Goal: Task Accomplishment & Management: Complete application form

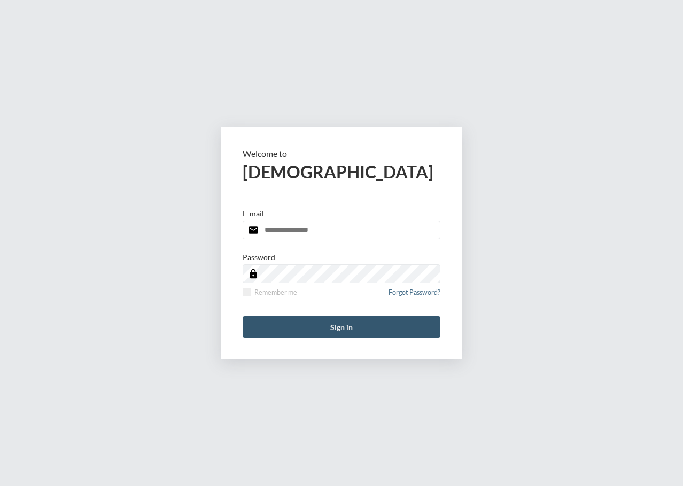
type input "**********"
click at [353, 333] on button "Sign in" at bounding box center [342, 326] width 198 height 21
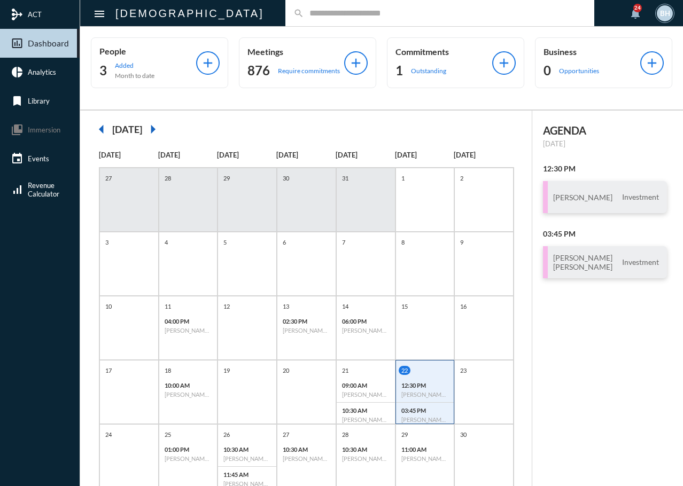
click at [285, 22] on div "search" at bounding box center [439, 13] width 309 height 26
click at [409, 386] on p "12:30 PM" at bounding box center [425, 385] width 48 height 7
click at [562, 205] on div "[PERSON_NAME] Investment" at bounding box center [605, 197] width 124 height 32
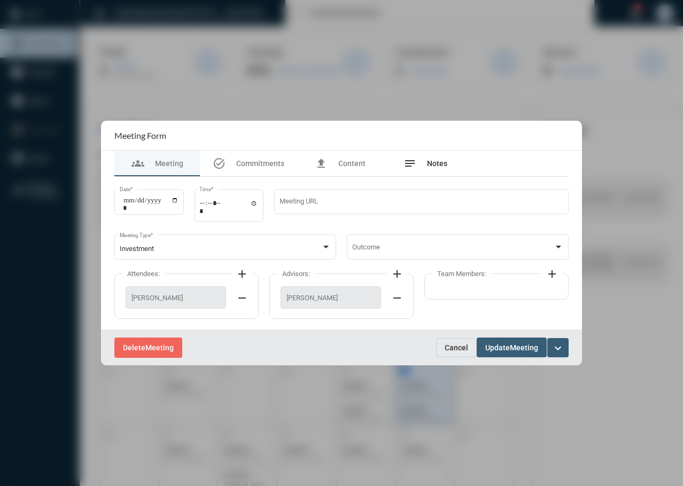
click at [432, 164] on span "Notes" at bounding box center [437, 163] width 20 height 9
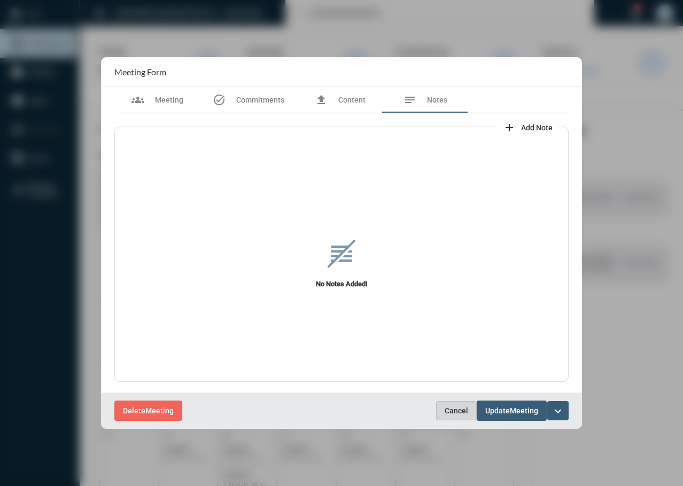
click at [447, 413] on span "Cancel" at bounding box center [457, 411] width 24 height 9
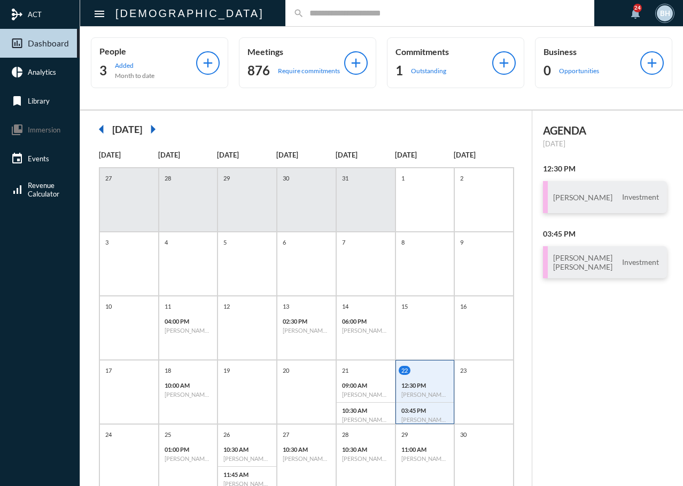
click at [285, 5] on div "search" at bounding box center [439, 13] width 309 height 26
click at [304, 11] on input "text" at bounding box center [445, 13] width 282 height 9
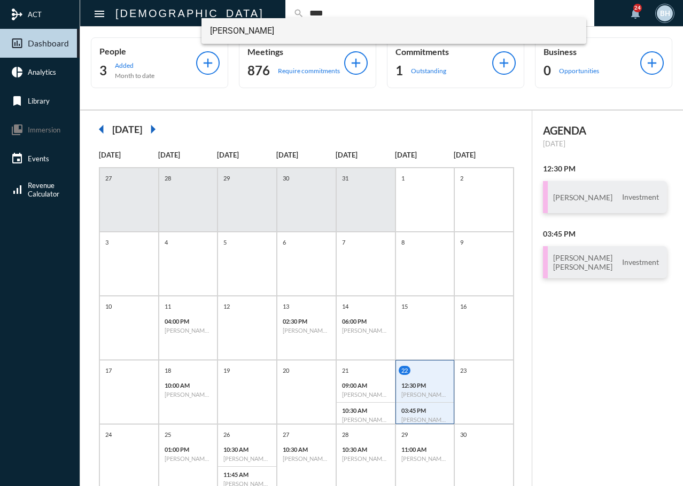
type input "****"
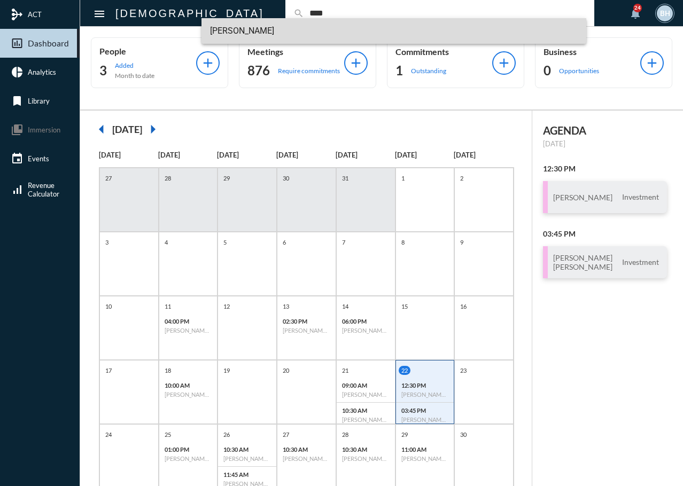
click at [227, 32] on span "[PERSON_NAME]" at bounding box center [394, 31] width 368 height 26
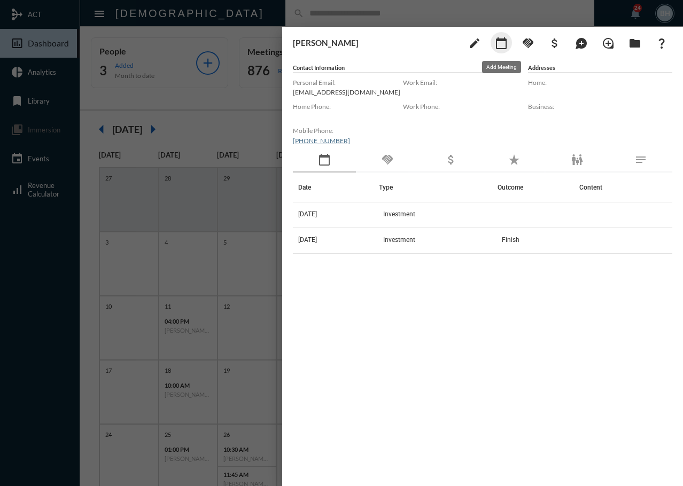
click at [499, 46] on mat-icon "calendar_today" at bounding box center [501, 43] width 13 height 13
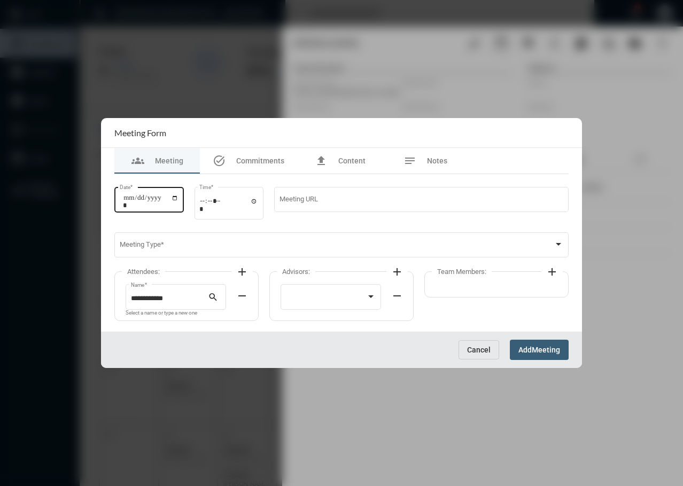
click at [125, 200] on input "Date *" at bounding box center [151, 201] width 56 height 15
type input "**********"
click at [204, 204] on input "Time *" at bounding box center [228, 204] width 59 height 15
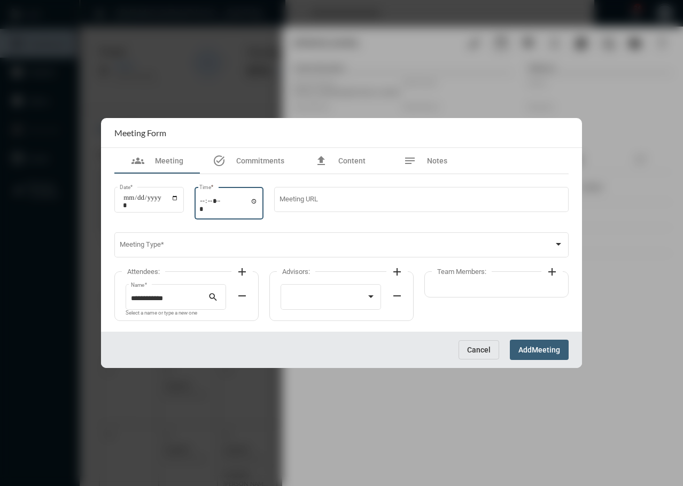
type input "*****"
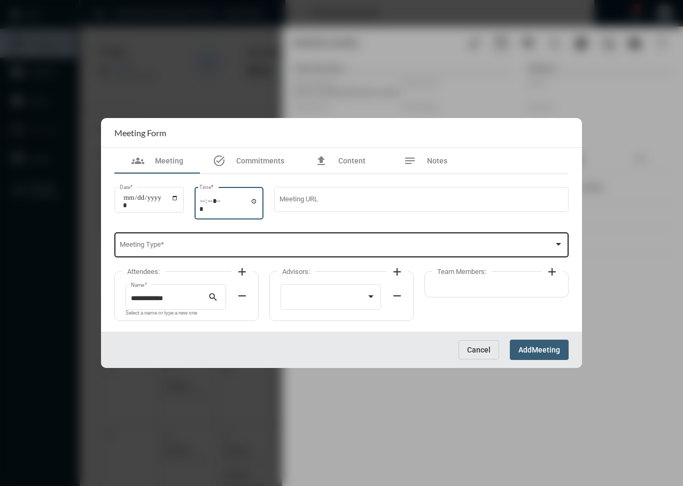
click at [199, 245] on span at bounding box center [337, 247] width 434 height 8
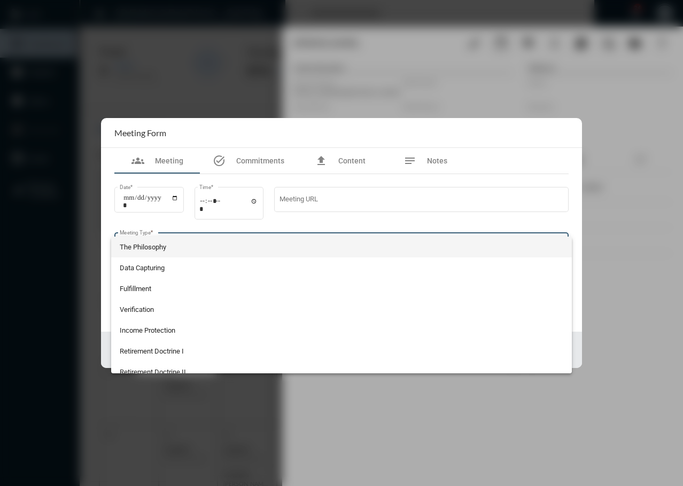
scroll to position [113, 0]
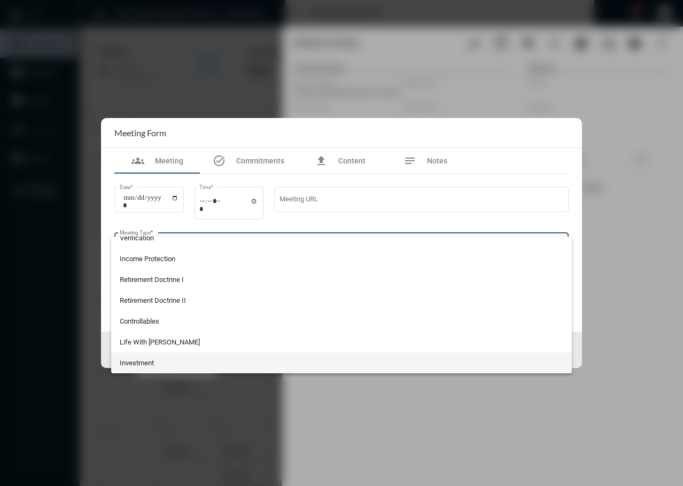
click at [167, 365] on span "Investment" at bounding box center [342, 363] width 444 height 21
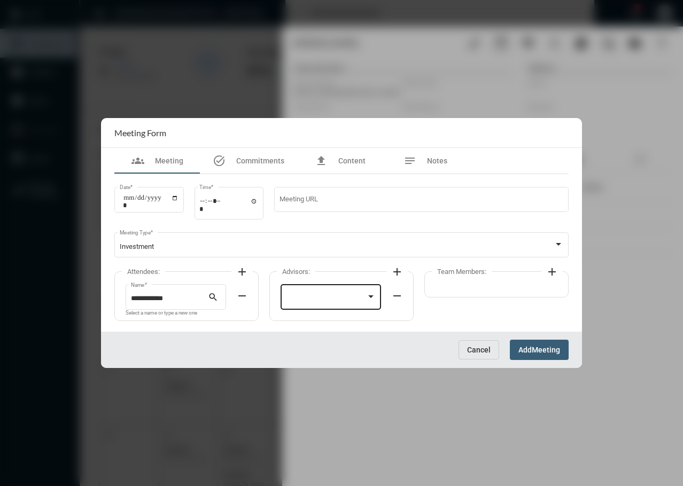
click at [310, 294] on div at bounding box center [331, 296] width 90 height 27
click at [343, 303] on span "[PERSON_NAME]" at bounding box center [331, 299] width 90 height 21
click at [246, 275] on mat-icon "add" at bounding box center [242, 272] width 13 height 13
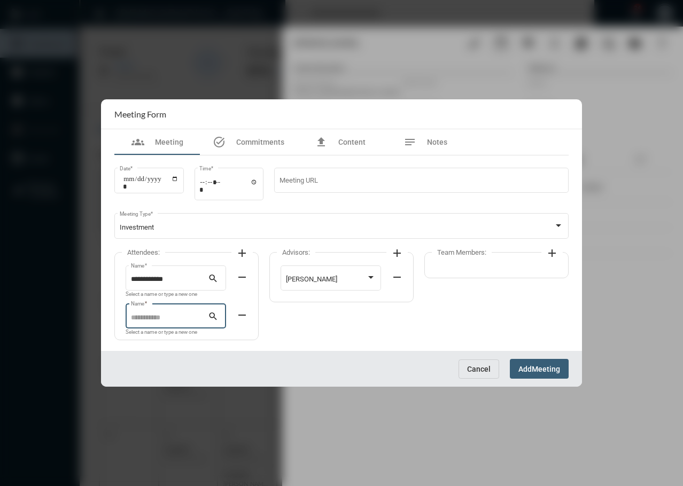
click at [176, 316] on input "Name *" at bounding box center [169, 318] width 77 height 8
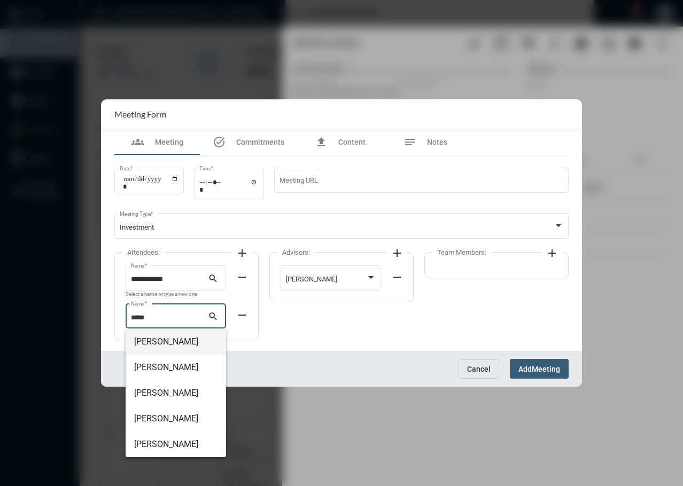
click at [170, 341] on span "[PERSON_NAME]" at bounding box center [175, 342] width 83 height 26
type input "**********"
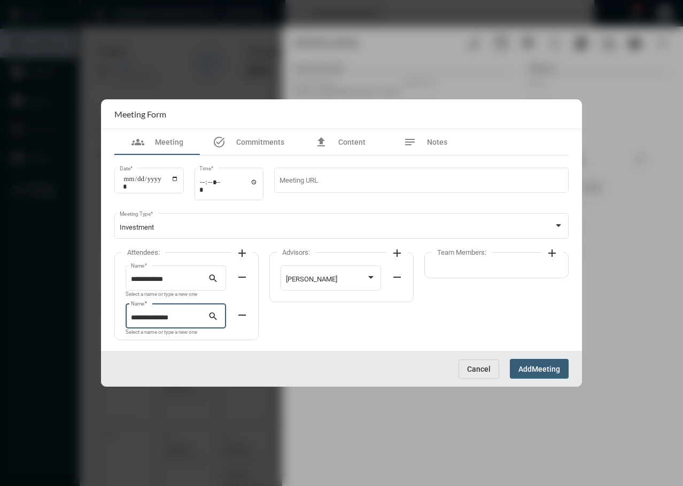
click at [239, 315] on mat-icon "remove" at bounding box center [242, 315] width 13 height 13
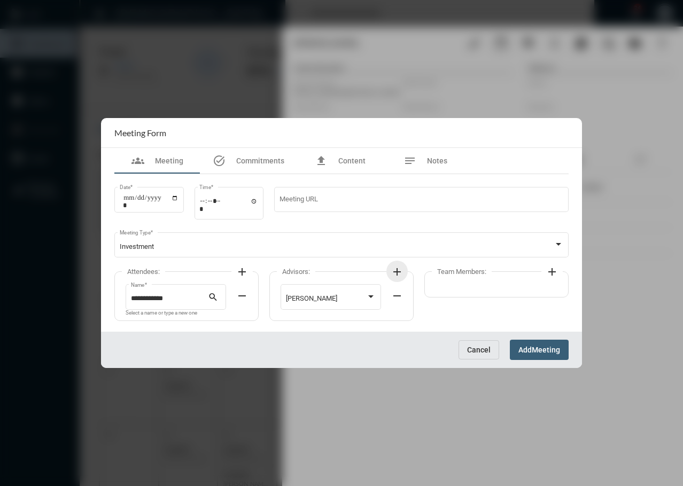
click at [397, 273] on mat-icon "add" at bounding box center [397, 272] width 13 height 13
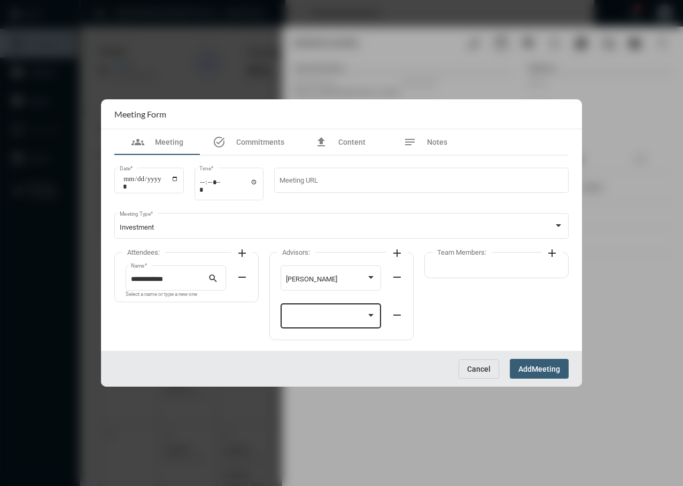
click at [331, 314] on div at bounding box center [331, 315] width 90 height 27
click at [322, 340] on div at bounding box center [341, 243] width 683 height 486
click at [342, 322] on div at bounding box center [326, 318] width 81 height 8
click at [361, 316] on span "[PERSON_NAME]" at bounding box center [331, 318] width 90 height 21
click at [234, 324] on div at bounding box center [341, 243] width 683 height 486
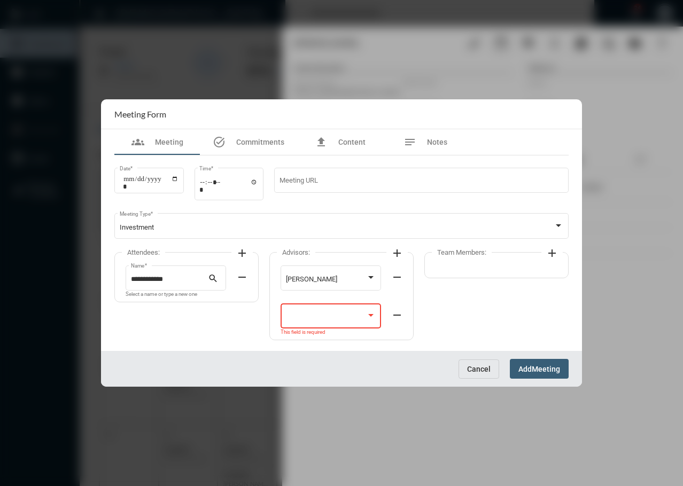
click at [490, 380] on div "Cancel Add Meeting" at bounding box center [341, 369] width 481 height 36
click at [472, 369] on span "Cancel" at bounding box center [479, 369] width 24 height 9
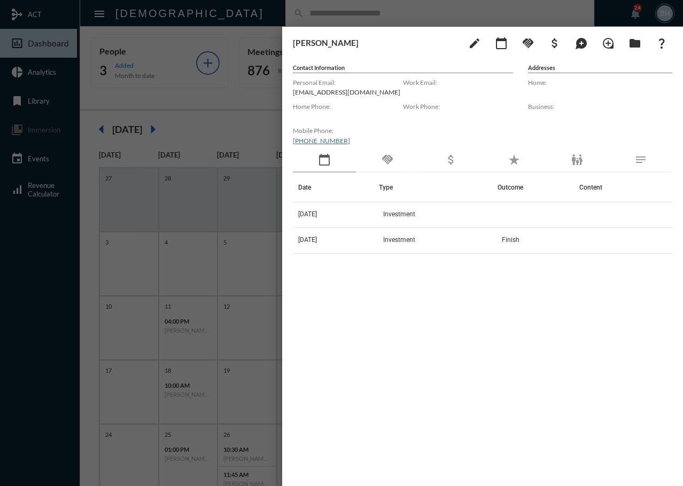
click at [470, 353] on div "Date Type Outcome Content [DATE] Investment [DATE] Investment Finish" at bounding box center [482, 316] width 379 height 286
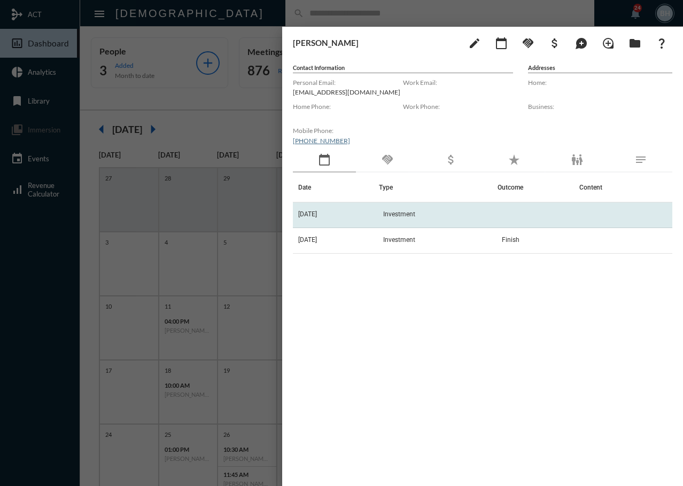
click at [444, 207] on td "Investment" at bounding box center [438, 216] width 119 height 26
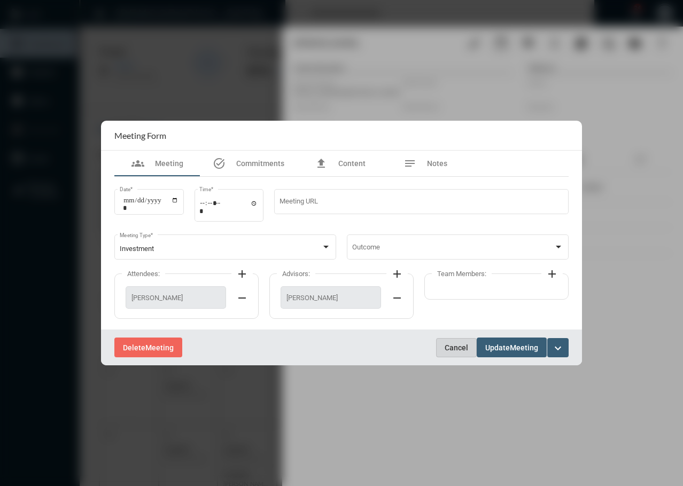
click at [453, 347] on span "Cancel" at bounding box center [457, 348] width 24 height 9
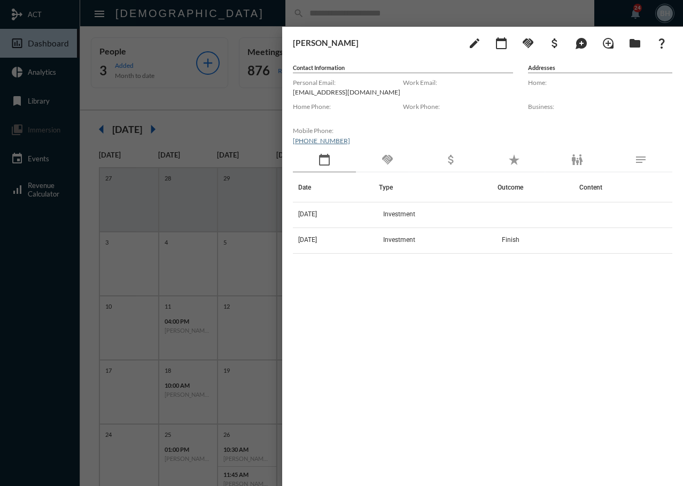
click at [436, 388] on div "Date Type Outcome Content [DATE] Investment [DATE] Investment Finish" at bounding box center [482, 316] width 379 height 286
drag, startPoint x: 430, startPoint y: 392, endPoint x: 396, endPoint y: 281, distance: 116.8
click at [429, 393] on div "Date Type Outcome Content [DATE] Investment [DATE] Investment Finish" at bounding box center [482, 316] width 379 height 286
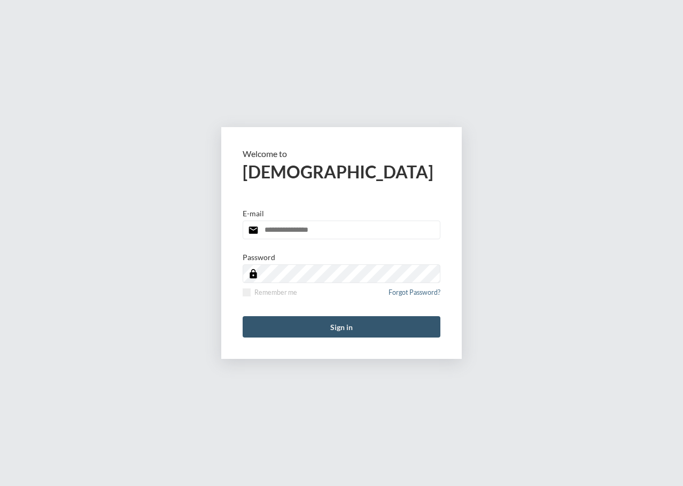
type input "**********"
click at [372, 332] on button "Sign in" at bounding box center [342, 326] width 198 height 21
